Goal: Information Seeking & Learning: Learn about a topic

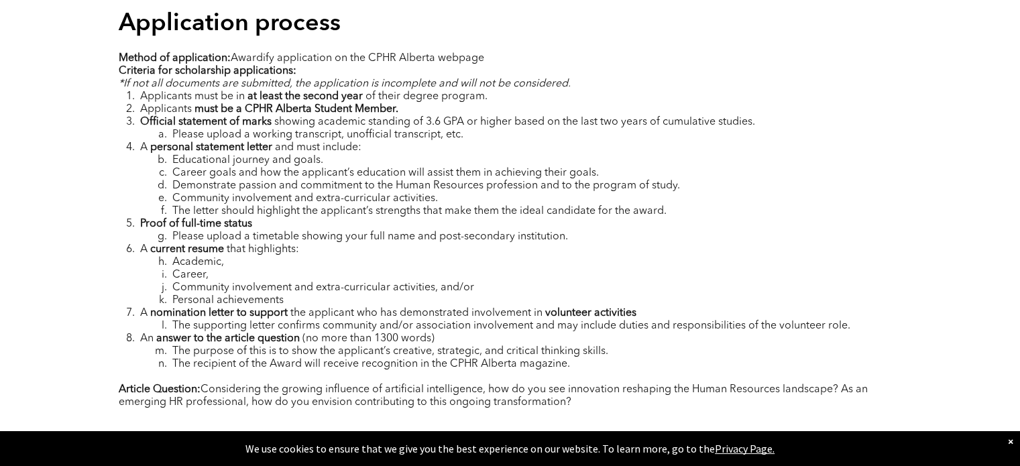
scroll to position [1802, 0]
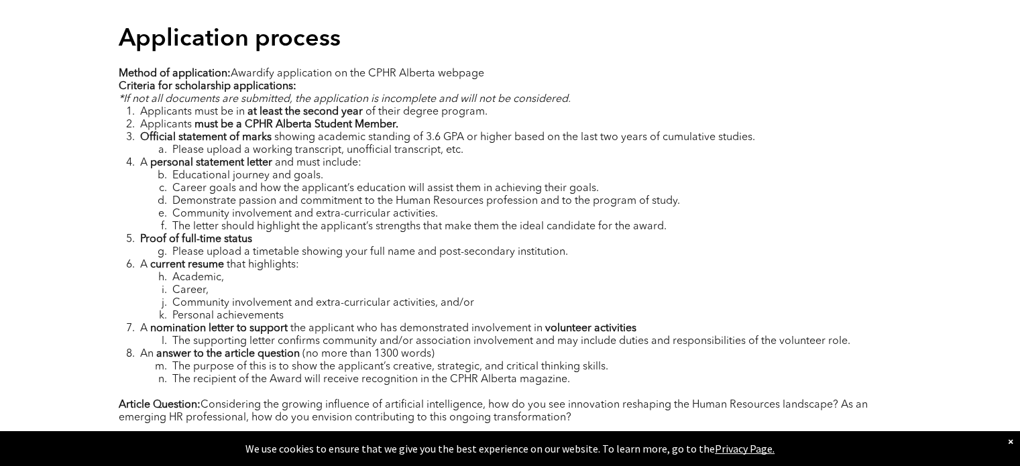
drag, startPoint x: 595, startPoint y: 325, endPoint x: 99, endPoint y: 25, distance: 579.7
click at [99, 25] on div "Application process Method of application: Awardify application on the CPHR Alb…" at bounding box center [510, 231] width 1020 height 448
copy div "Application process Method of application: Awardify application on the CPHR Alb…"
click at [845, 144] on li "Please upload a working transcript, unofficial transcript, etc." at bounding box center [521, 150] width 762 height 13
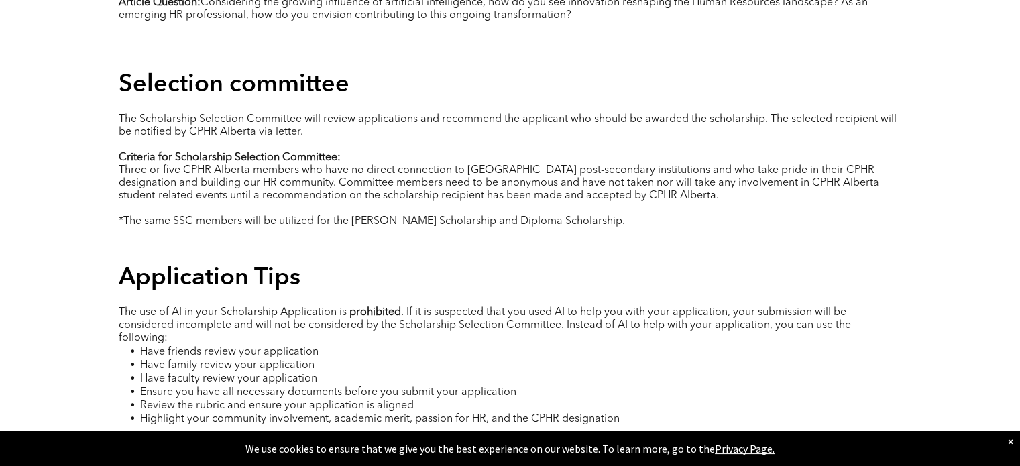
click at [521, 79] on div "Selection committee" at bounding box center [510, 86] width 783 height 32
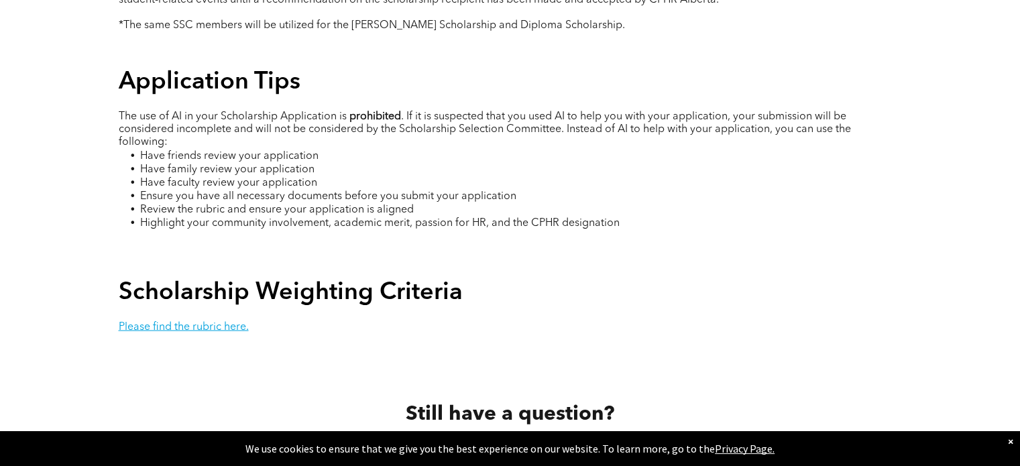
scroll to position [2406, 0]
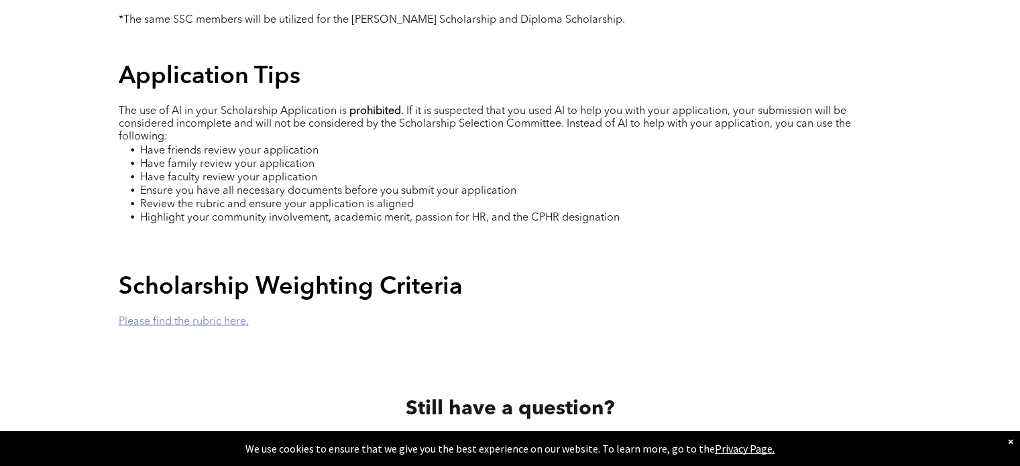
click at [190, 316] on link "Please find the rubric here." at bounding box center [184, 321] width 130 height 11
click at [593, 224] on p at bounding box center [510, 230] width 783 height 13
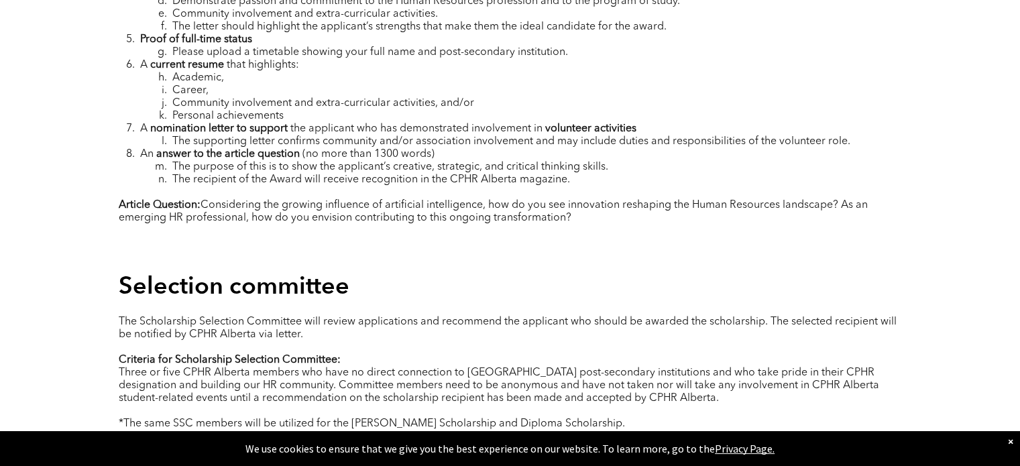
scroll to position [1869, 0]
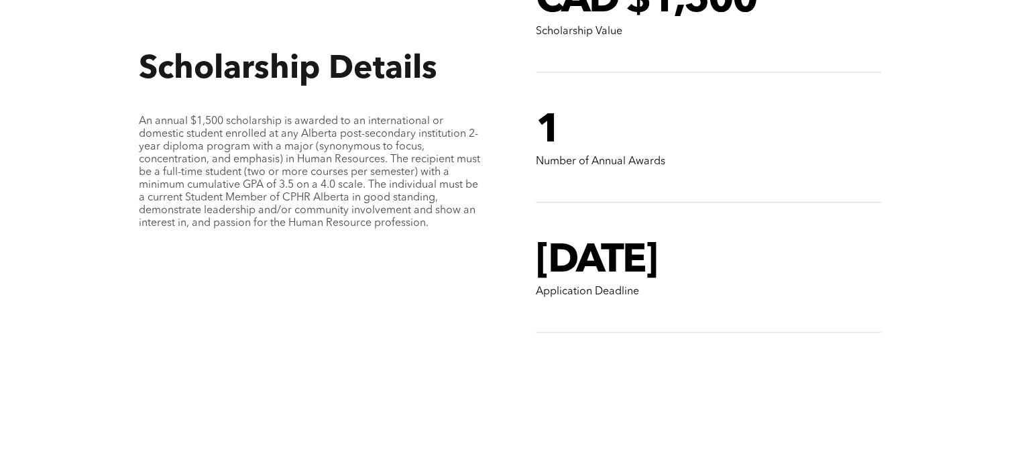
scroll to position [1274, 0]
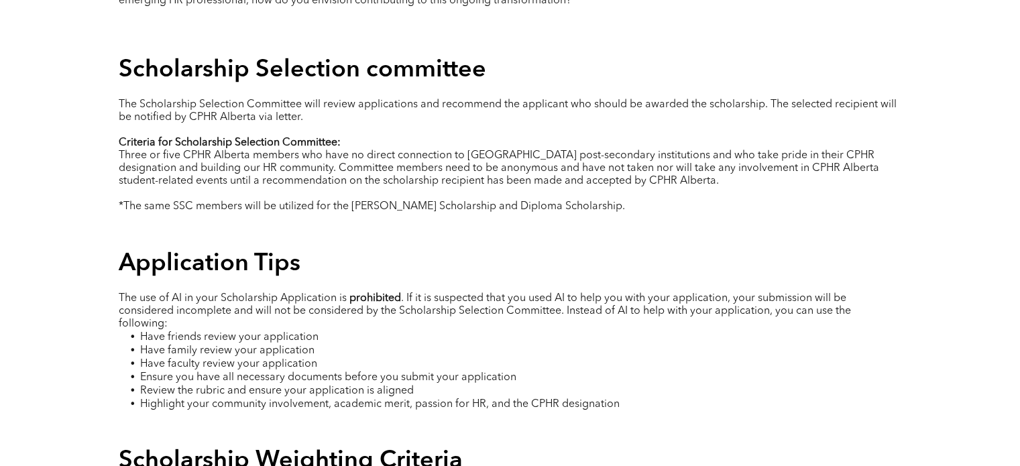
scroll to position [2254, 0]
